Goal: Check status: Check status

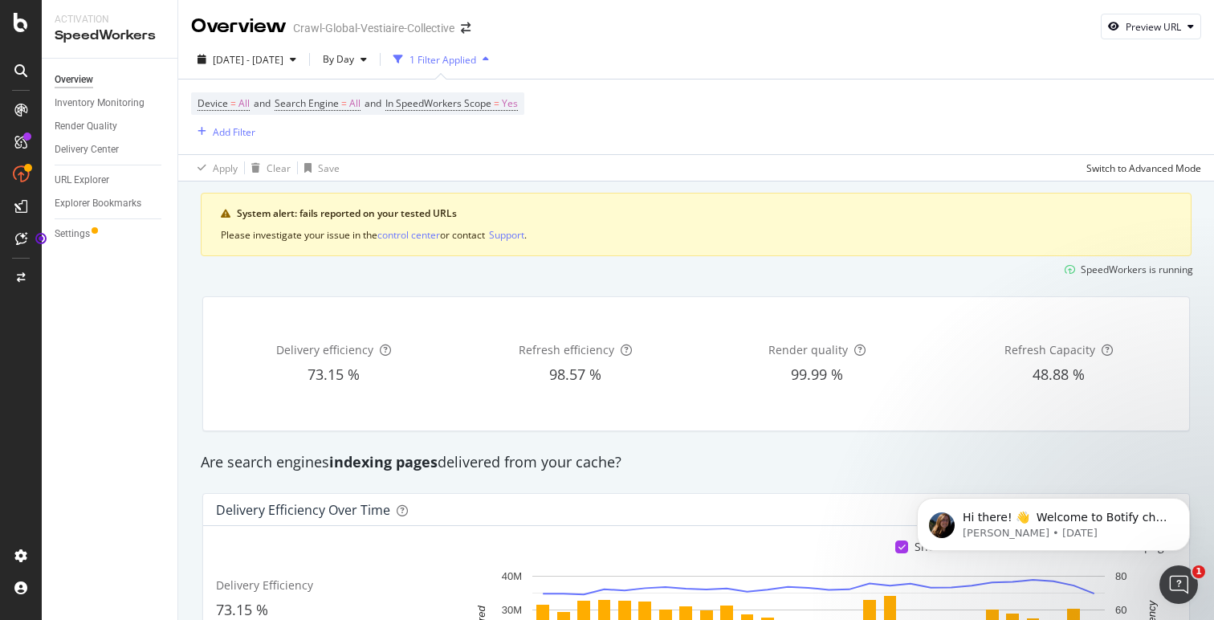
click at [369, 269] on div "SpeedWorkers is running" at bounding box center [696, 269] width 1007 height 26
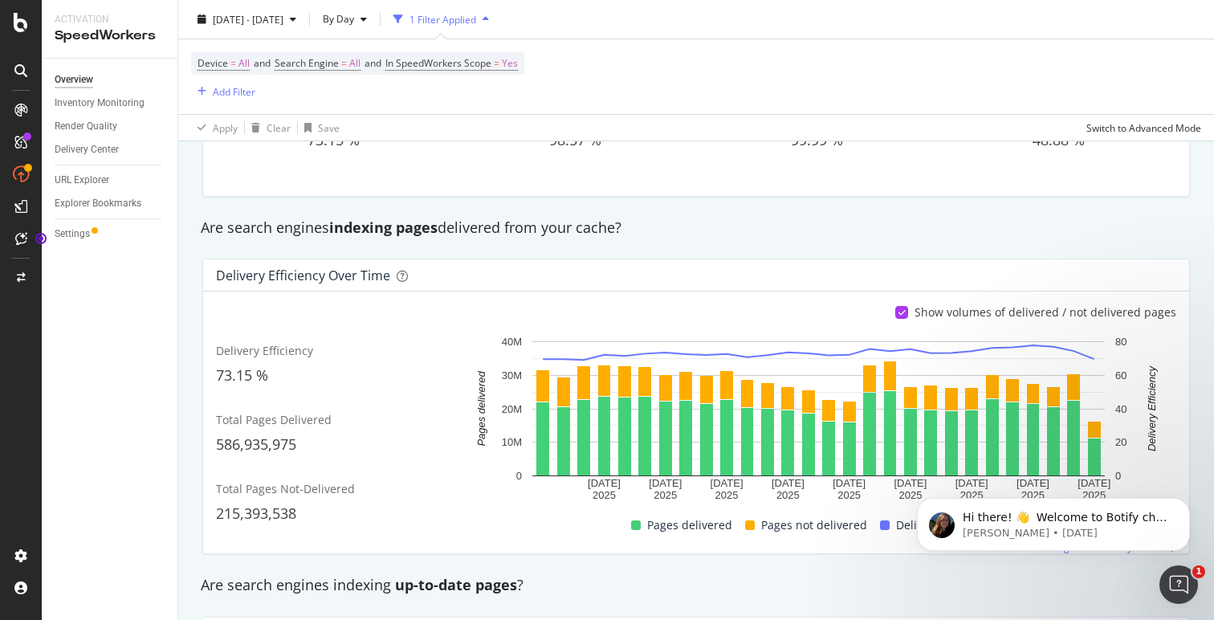
scroll to position [257, 0]
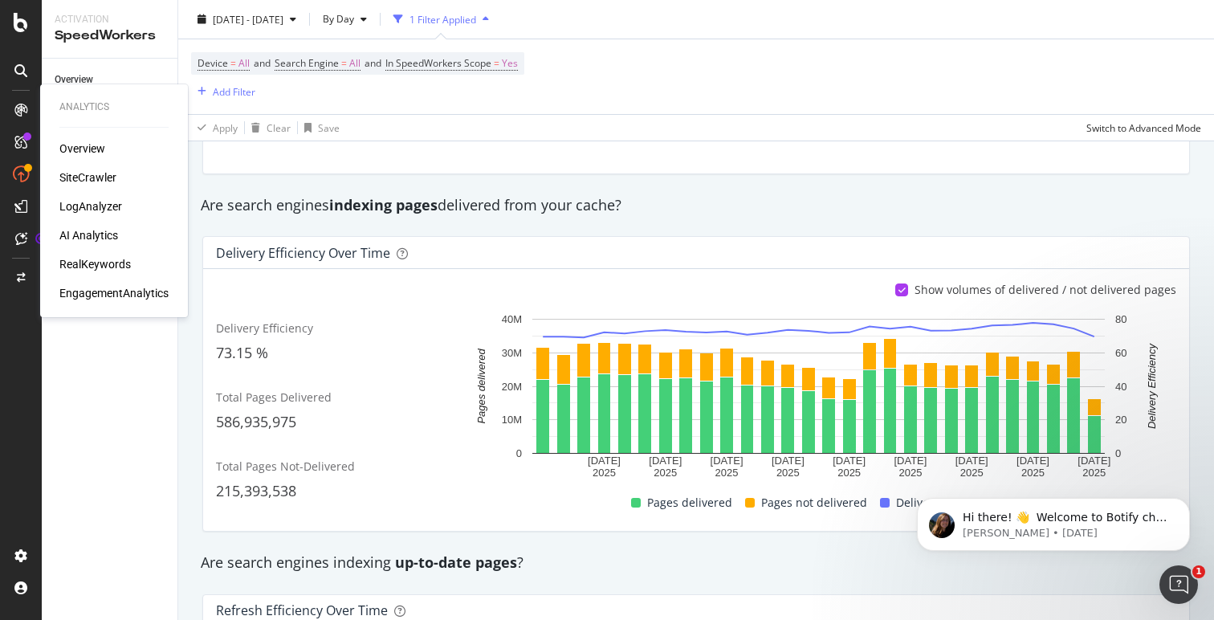
click at [76, 146] on div "Overview" at bounding box center [82, 148] width 46 height 16
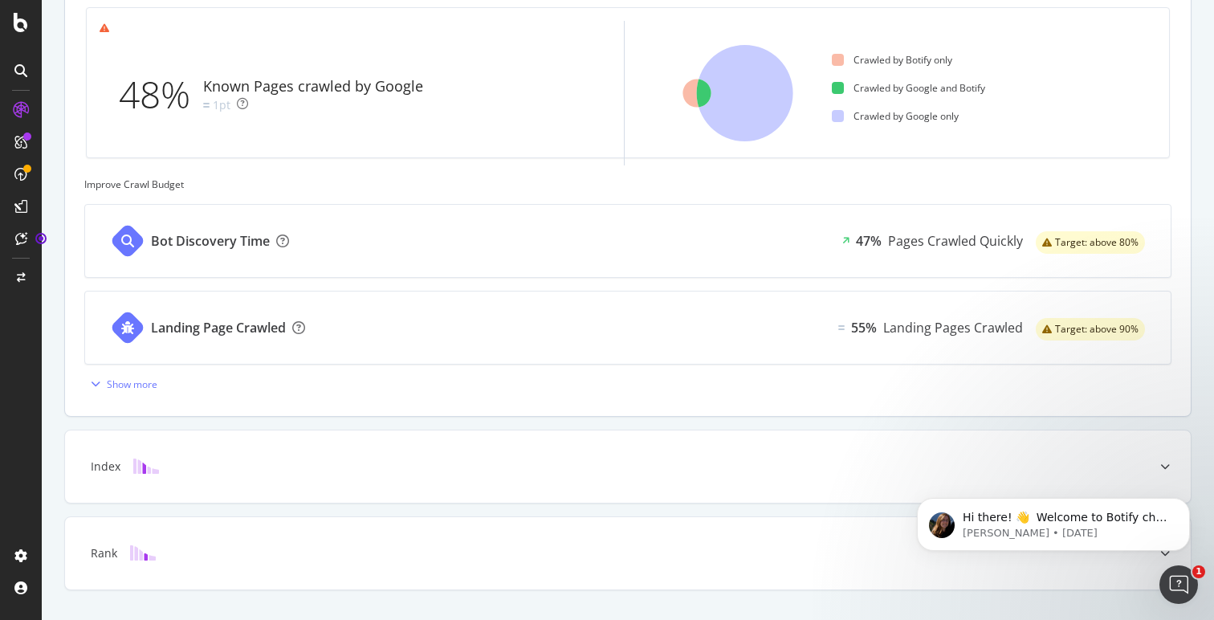
scroll to position [590, 0]
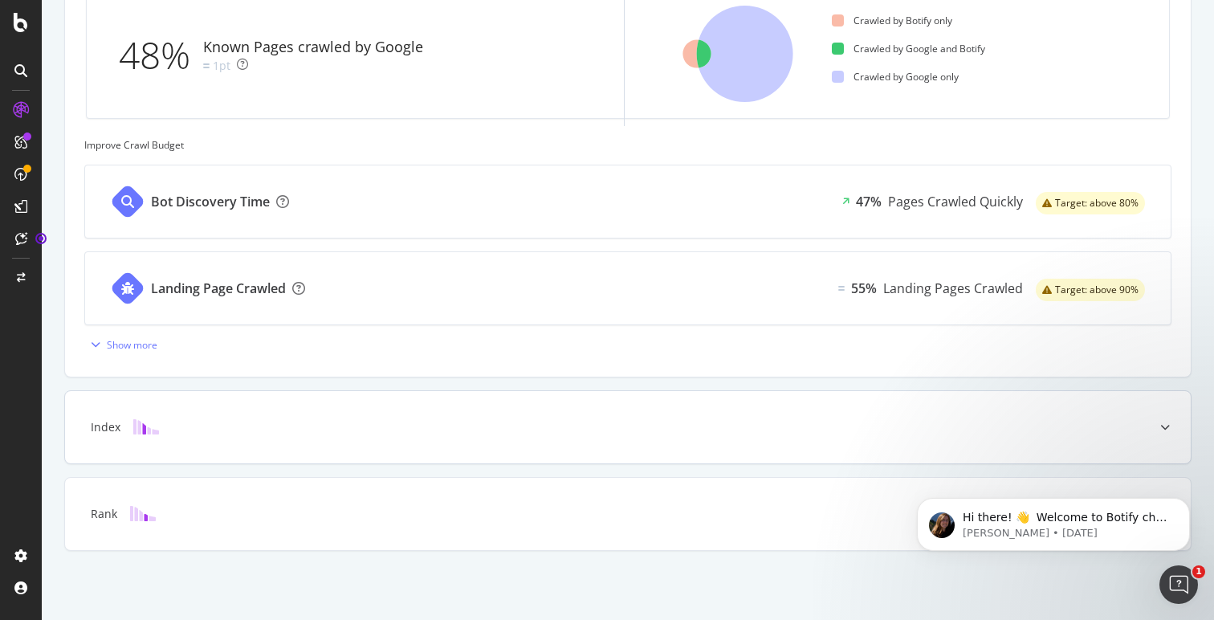
click at [839, 454] on div "Index" at bounding box center [628, 427] width 1126 height 72
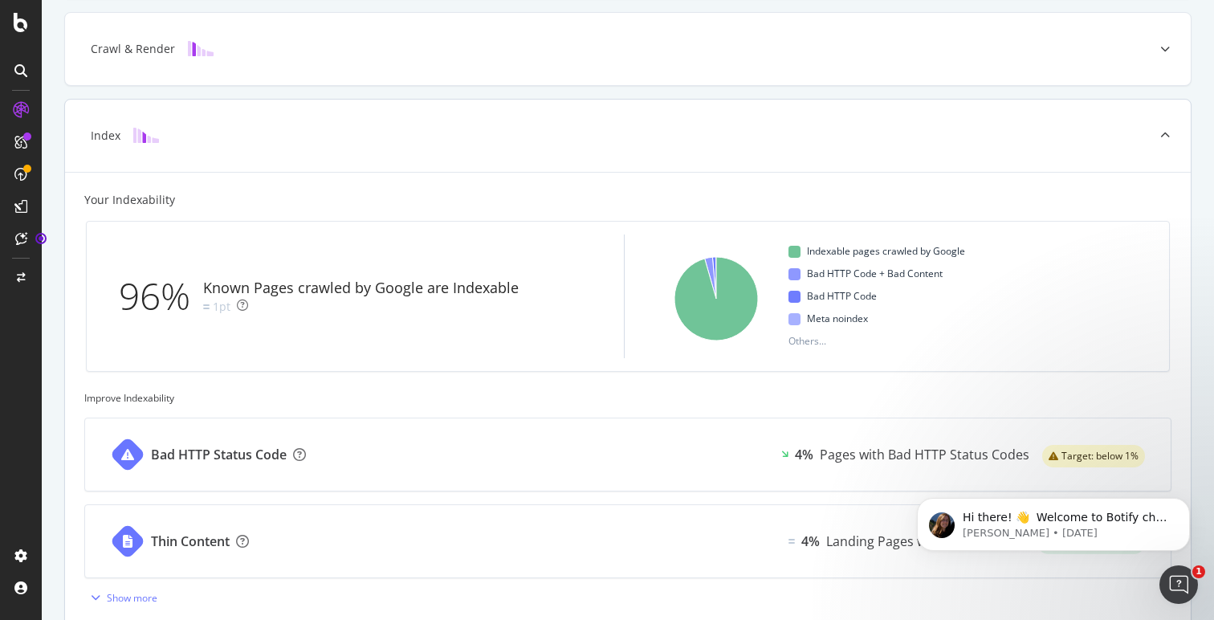
scroll to position [389, 0]
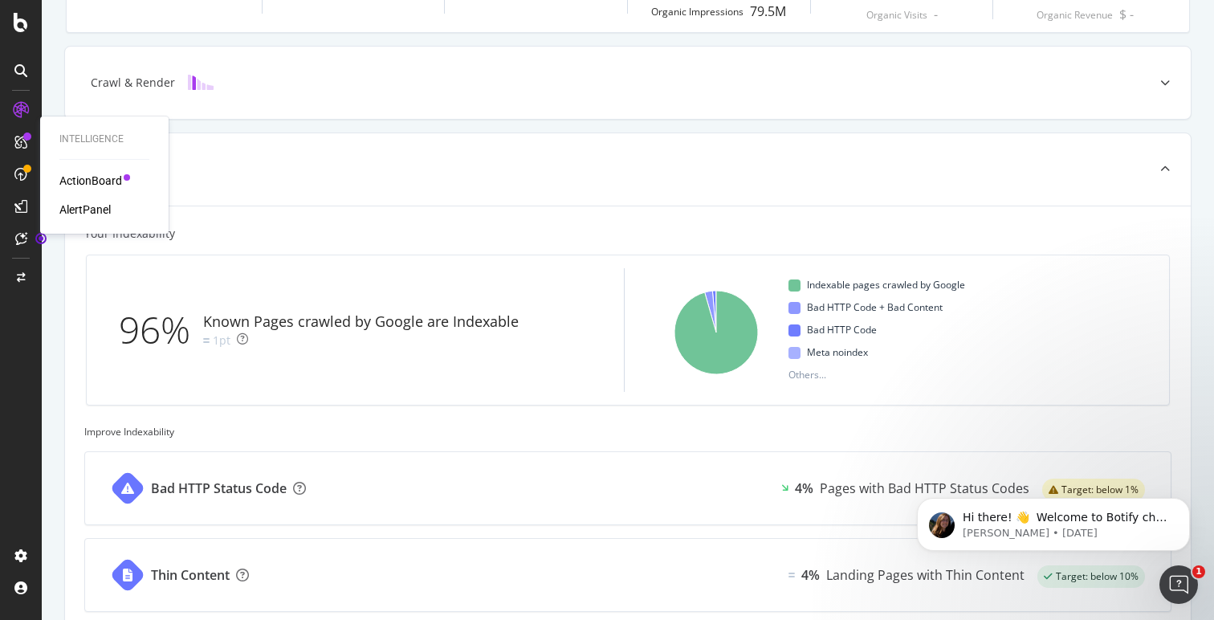
click at [85, 178] on div "ActionBoard" at bounding box center [90, 181] width 63 height 16
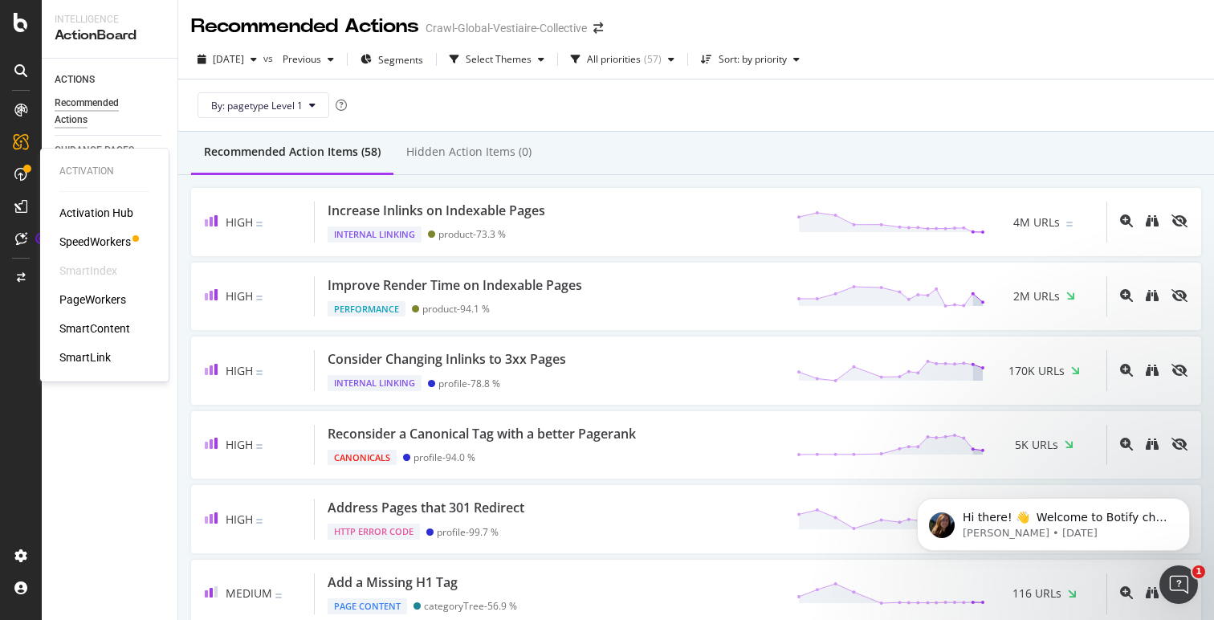
click at [77, 299] on div "PageWorkers" at bounding box center [92, 299] width 67 height 16
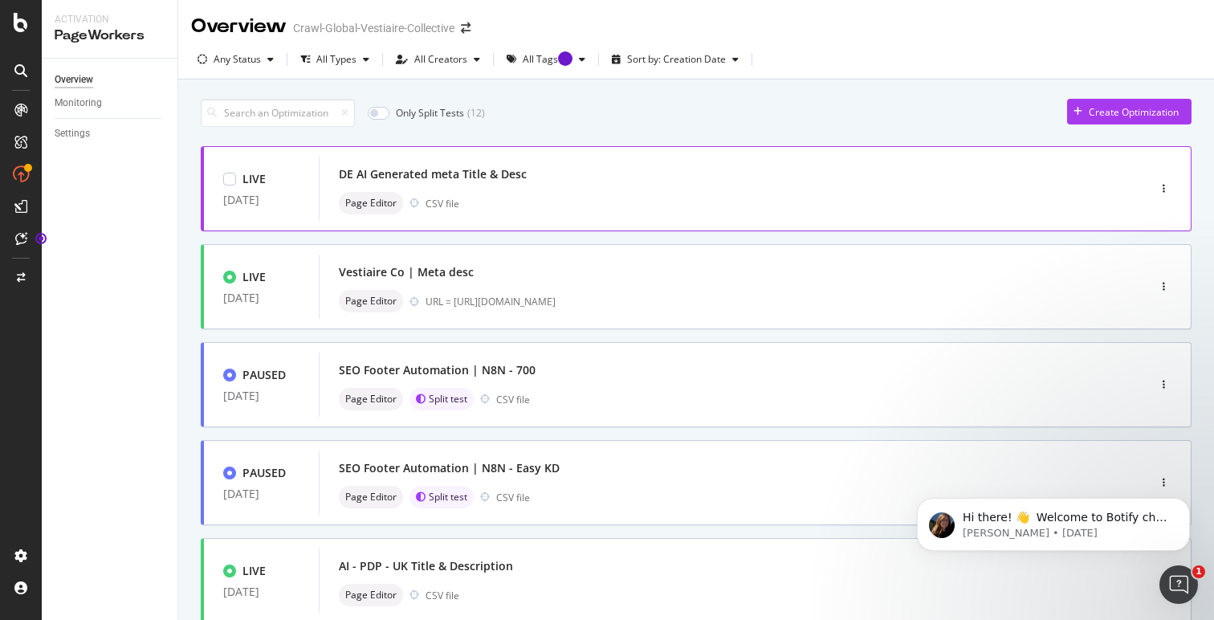
click at [933, 192] on div "Page Editor CSV file" at bounding box center [709, 203] width 740 height 22
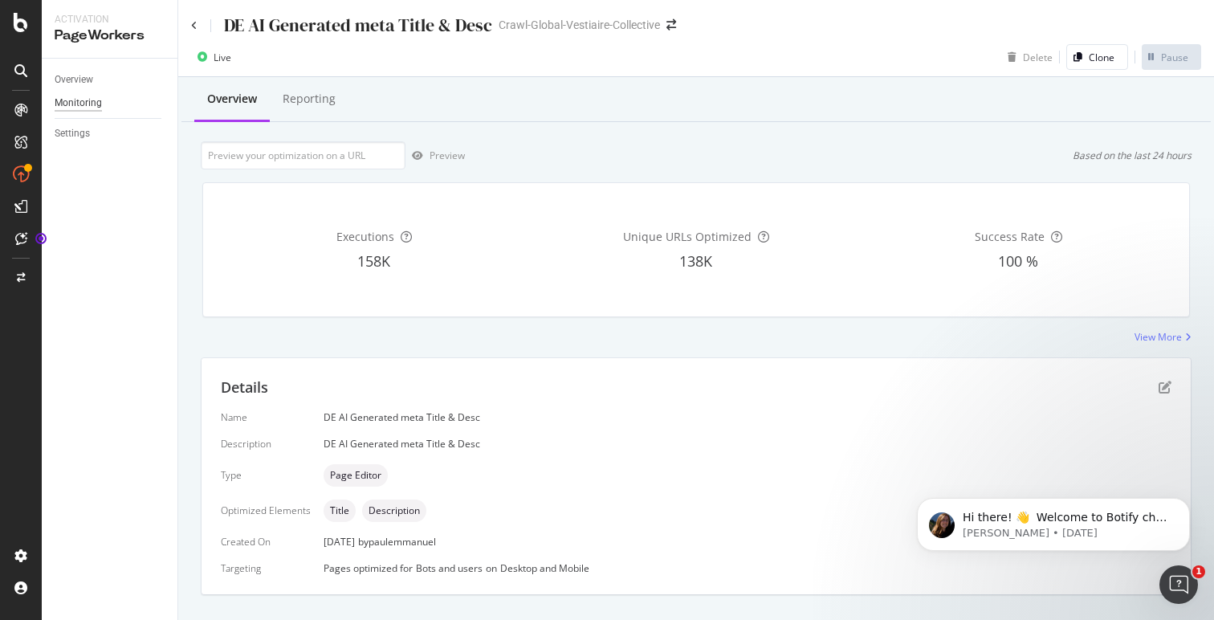
click at [74, 100] on div "Monitoring" at bounding box center [78, 103] width 47 height 17
click at [325, 99] on div "Reporting" at bounding box center [309, 99] width 53 height 16
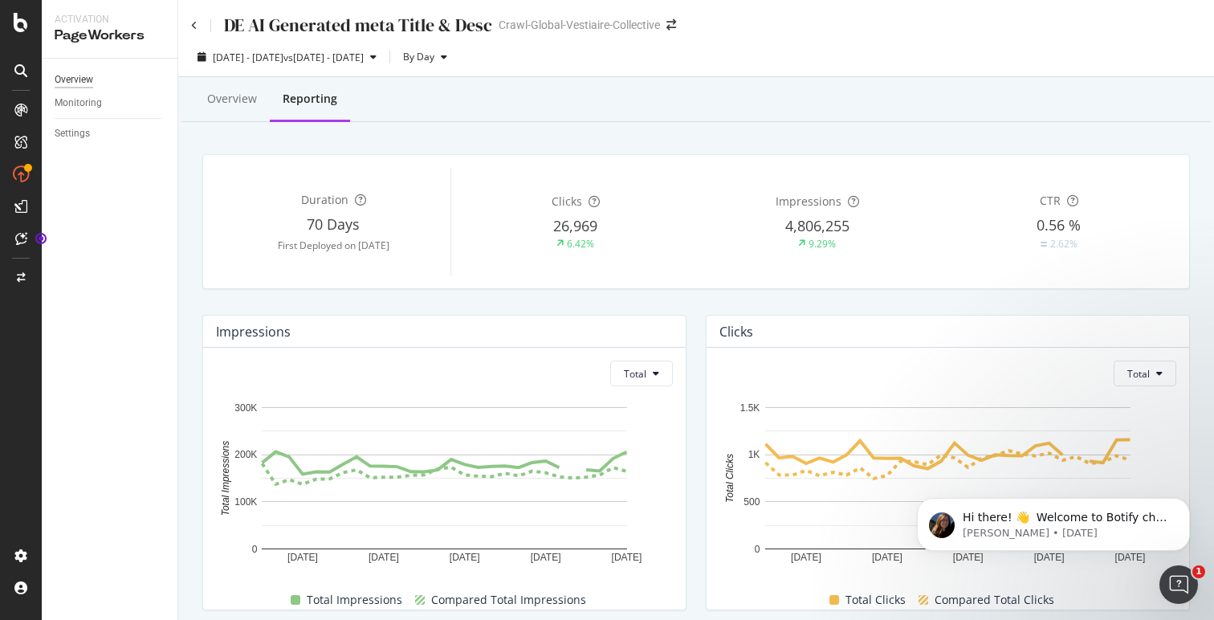
click at [73, 78] on div "Overview" at bounding box center [74, 79] width 39 height 17
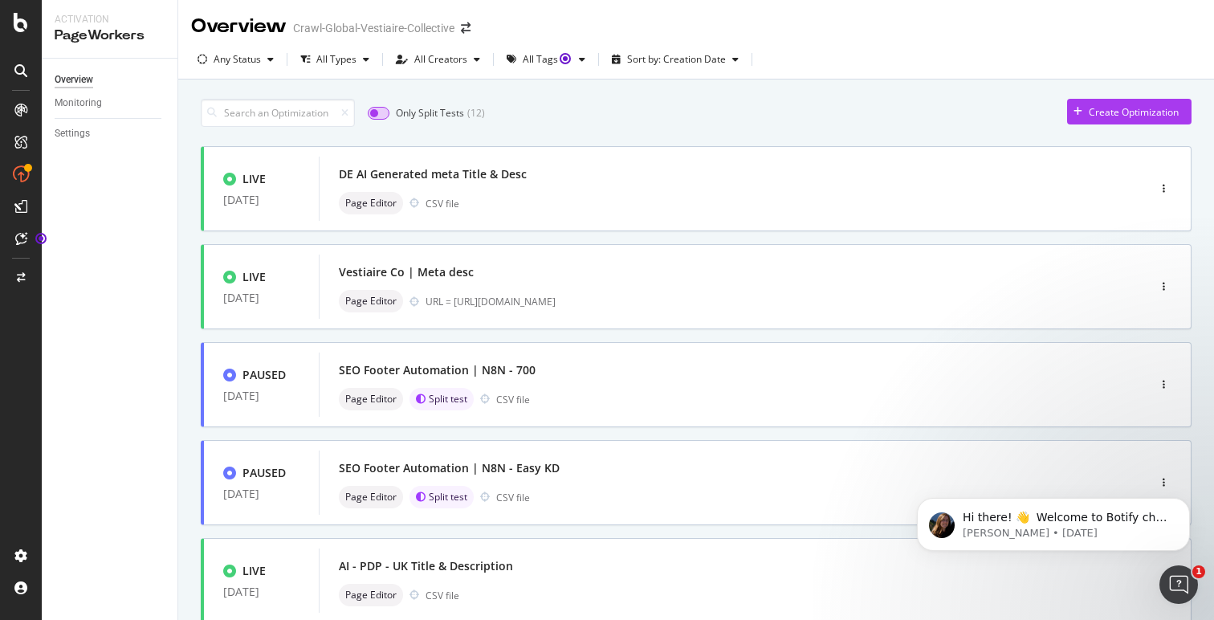
click at [383, 112] on input "checkbox" at bounding box center [379, 113] width 22 height 13
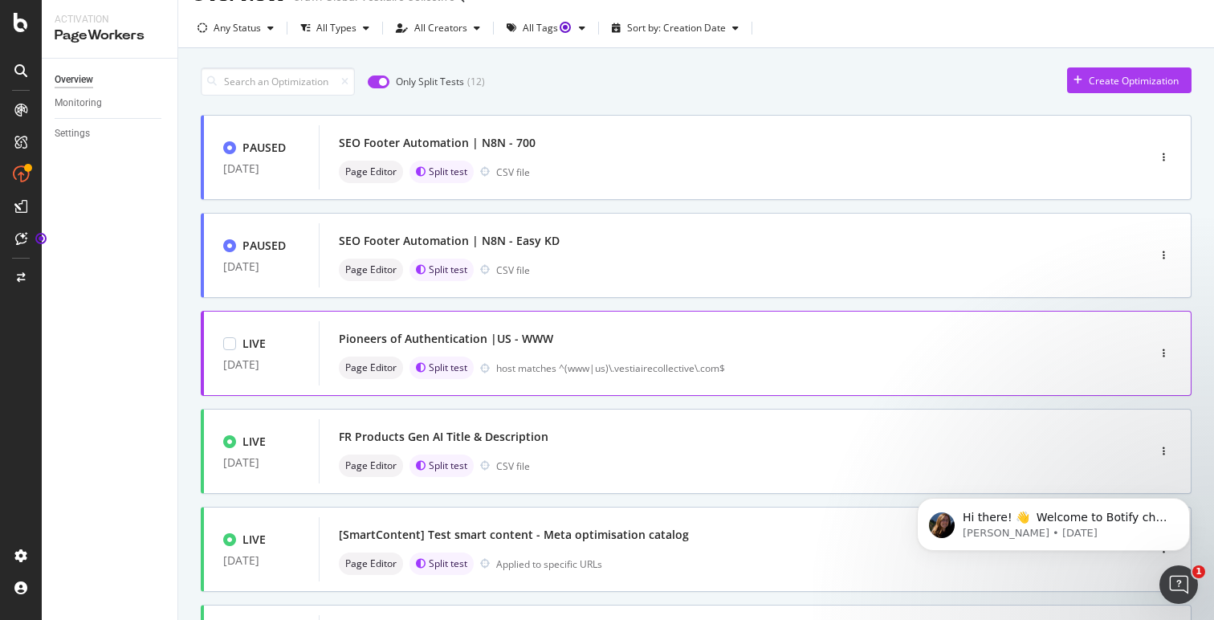
scroll to position [42, 0]
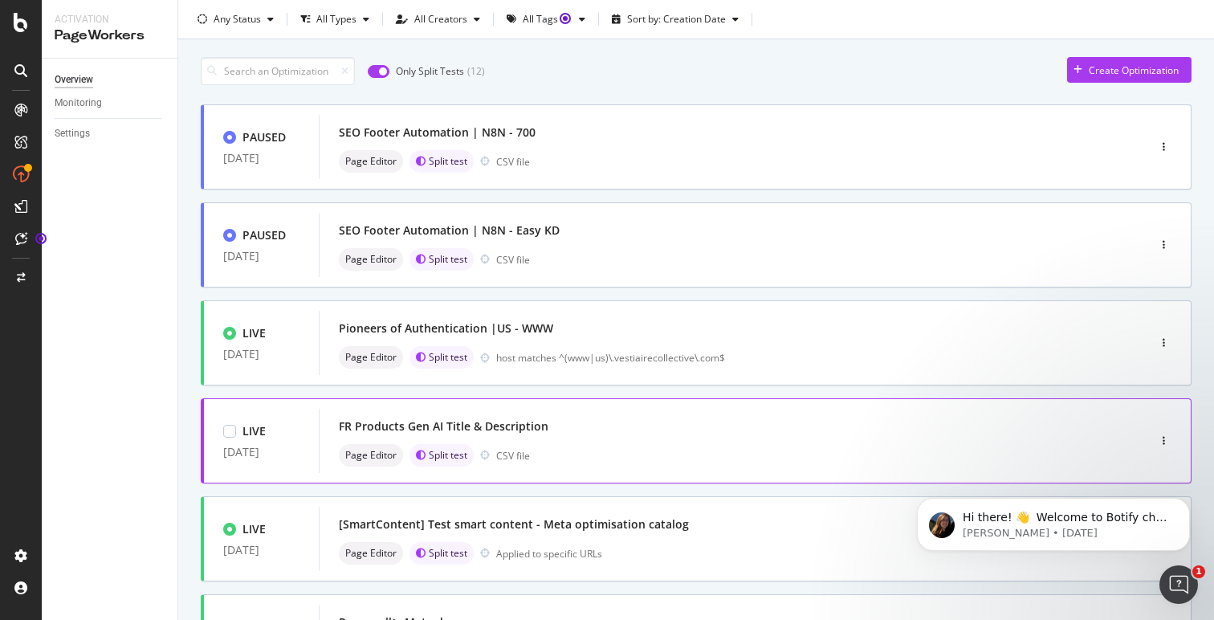
click at [476, 430] on div "FR Products Gen AI Title & Description" at bounding box center [444, 426] width 210 height 16
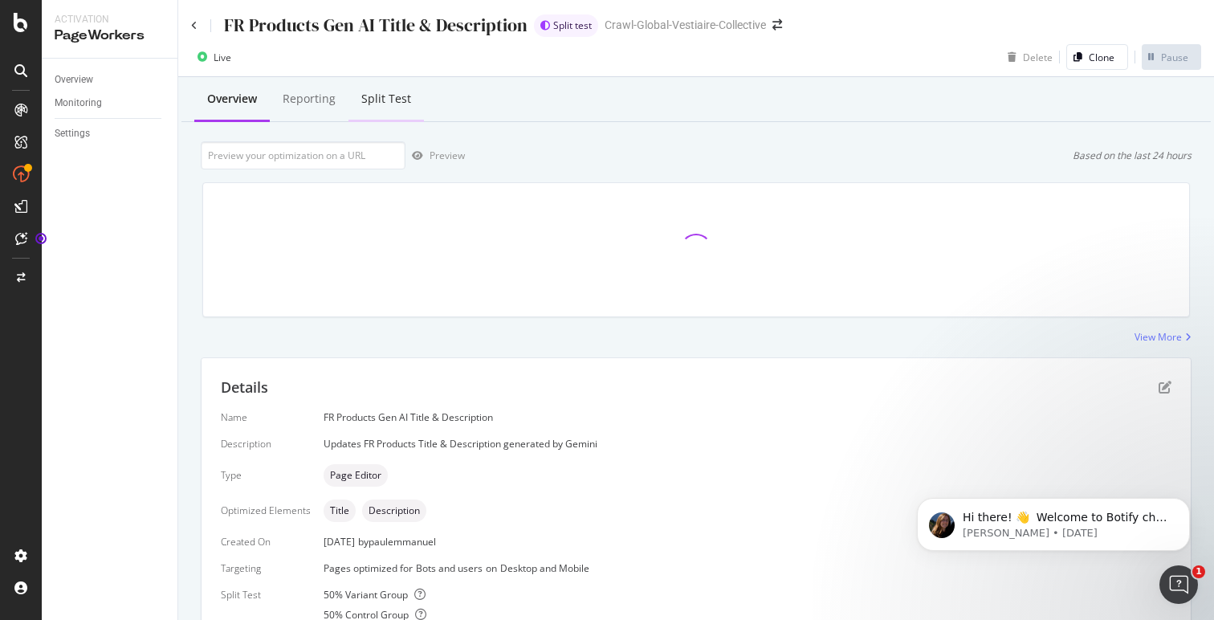
click at [405, 94] on div "Split Test" at bounding box center [386, 99] width 50 height 16
